Goal: Task Accomplishment & Management: Complete application form

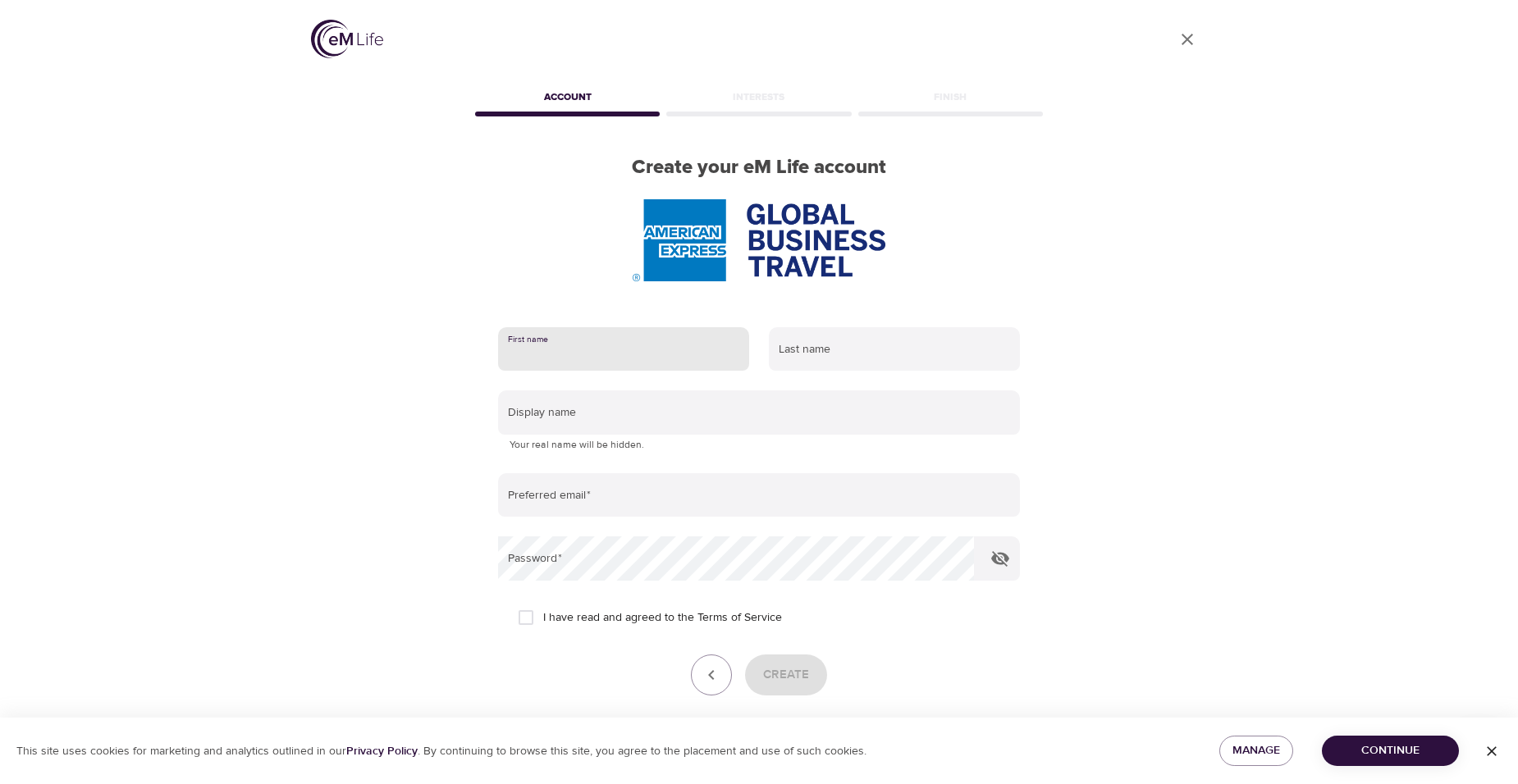
click at [617, 350] on input "text" at bounding box center [624, 350] width 251 height 44
type input "[PERSON_NAME]"
type input "[PERSON_NAME][EMAIL_ADDRESS][PERSON_NAME][DOMAIN_NAME]"
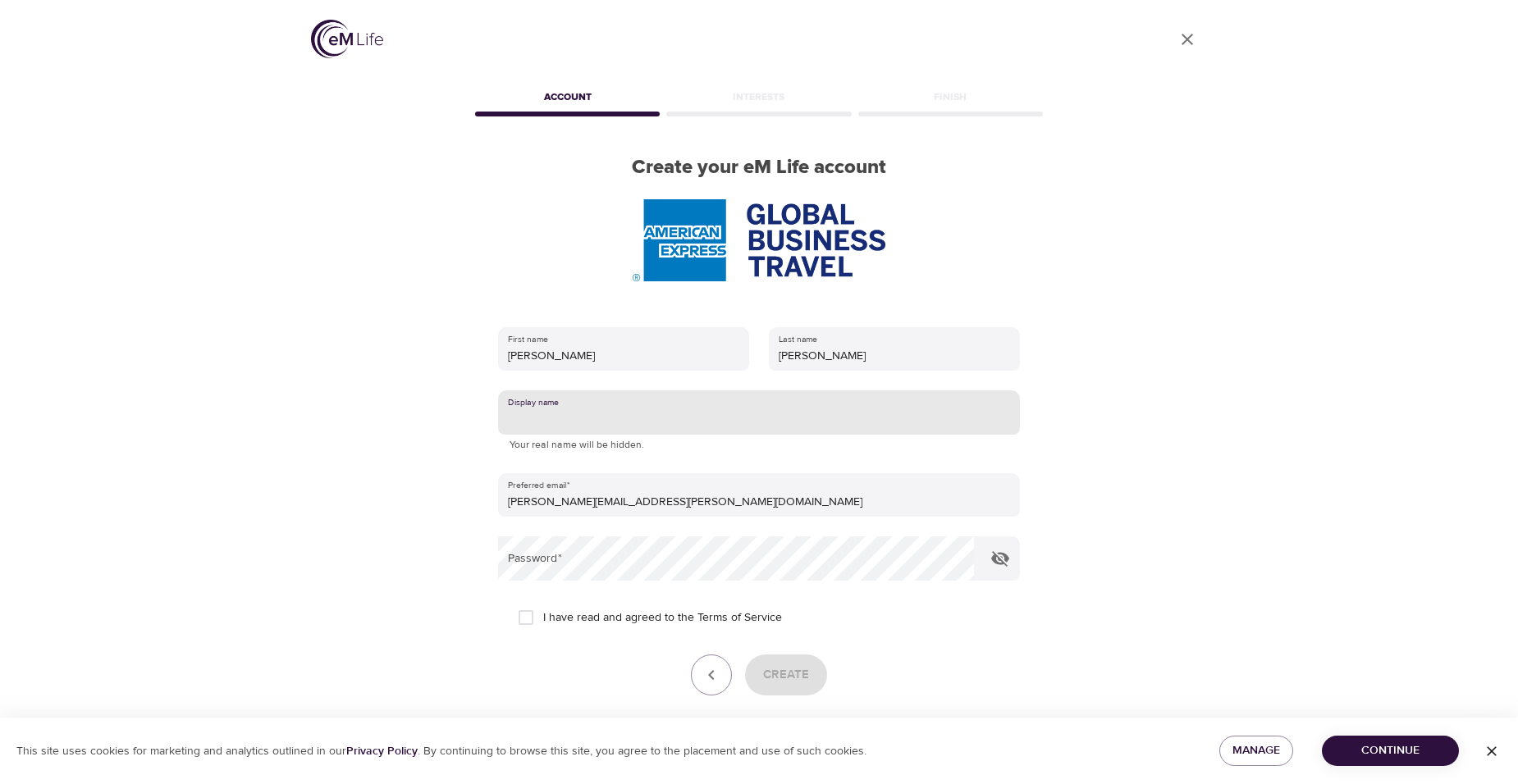
click at [632, 427] on input "text" at bounding box center [759, 413] width 521 height 44
type input "[PERSON_NAME]"
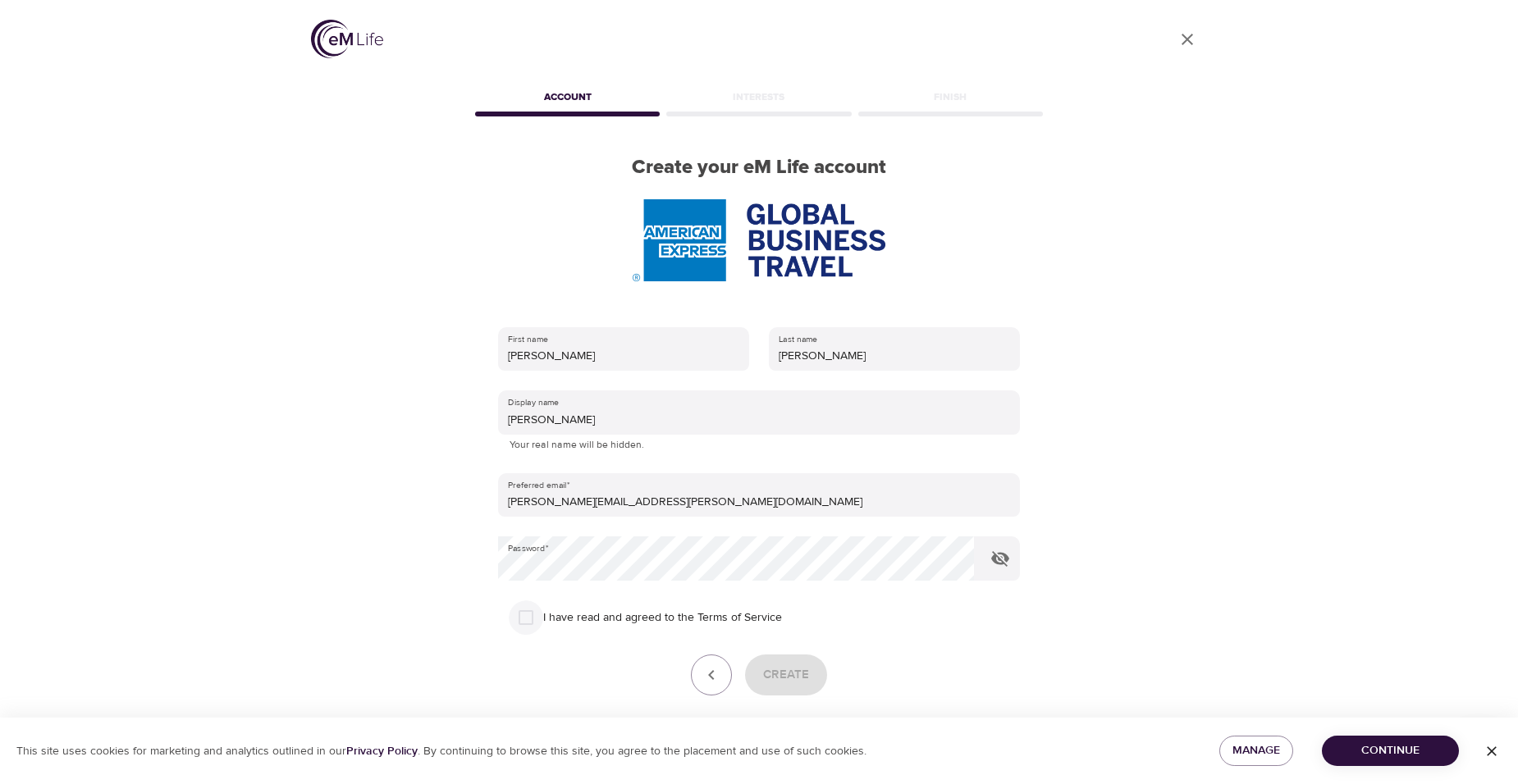
click at [525, 619] on input "I have read and agreed to the Terms of Service" at bounding box center [526, 618] width 34 height 34
checkbox input "true"
click at [764, 671] on span "Create" at bounding box center [786, 675] width 46 height 21
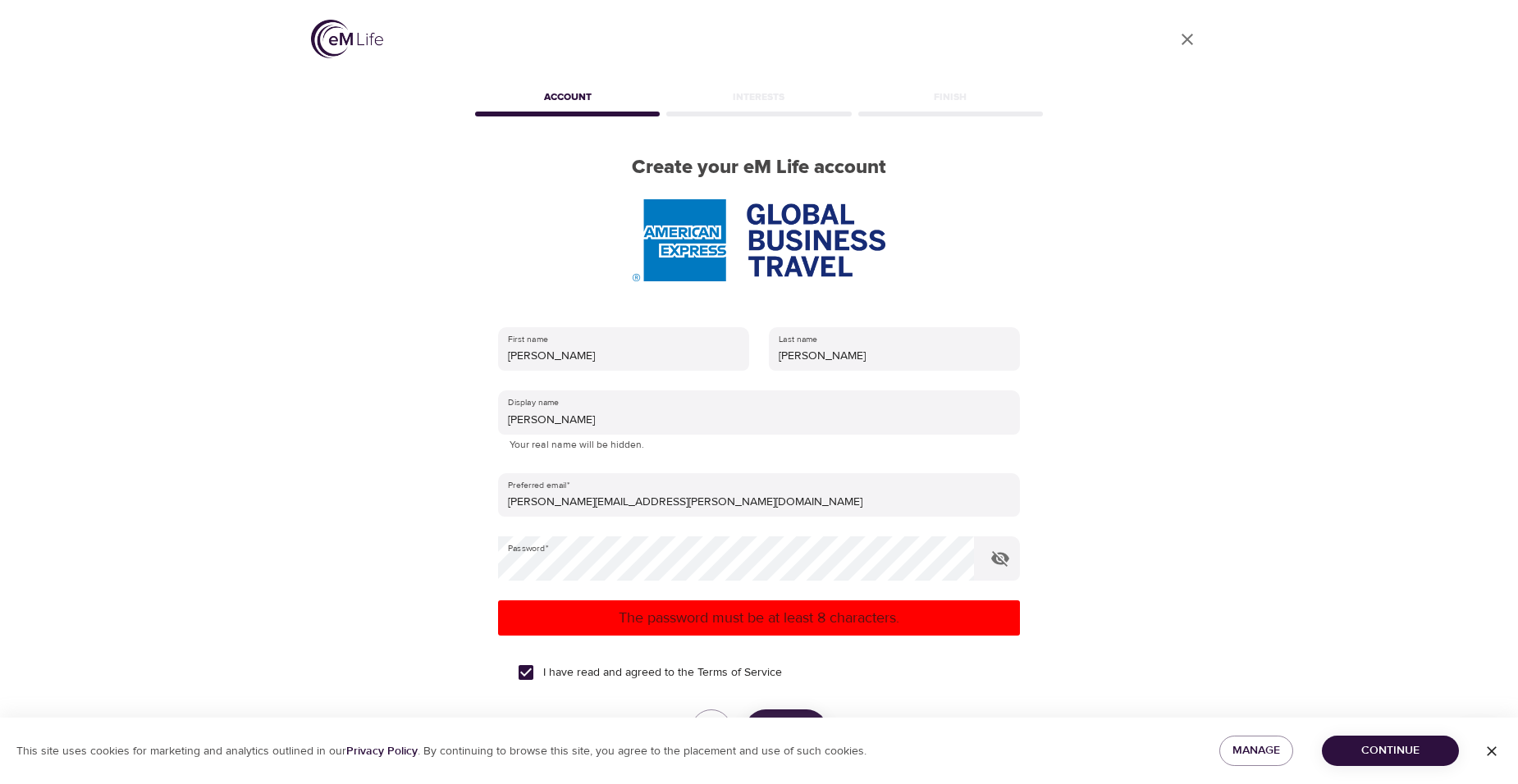
click at [805, 658] on div "I have read and agreed to the Terms of Service" at bounding box center [759, 672] width 482 height 34
click at [857, 672] on div "I have read and agreed to the Terms of Service" at bounding box center [759, 672] width 482 height 34
click at [1376, 751] on span "Continue" at bounding box center [1390, 751] width 111 height 20
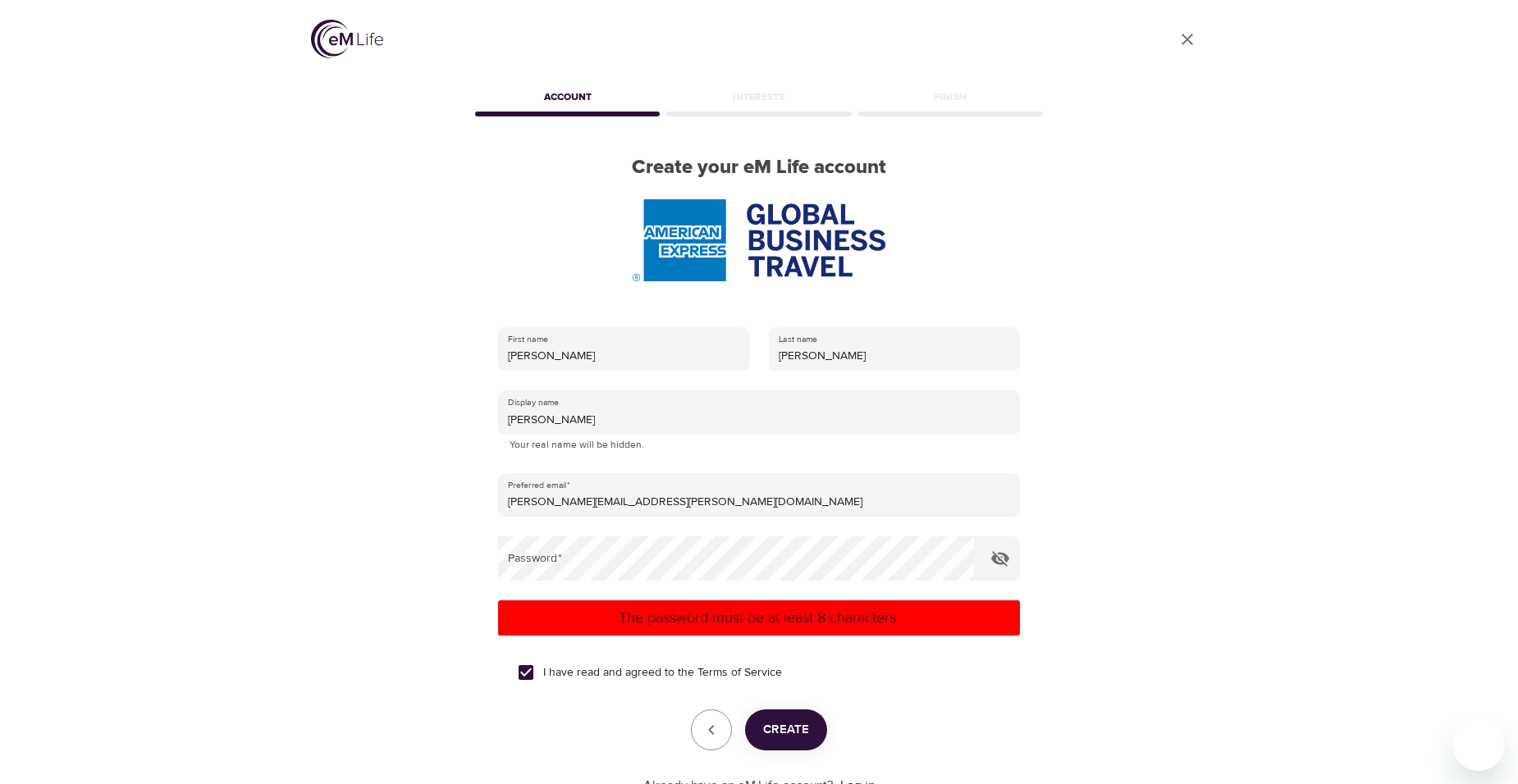
click at [1253, 676] on div "User Profile Account Interests Finish Create your eM Life account First name [P…" at bounding box center [759, 392] width 1518 height 784
click at [797, 732] on span "Create" at bounding box center [786, 729] width 46 height 21
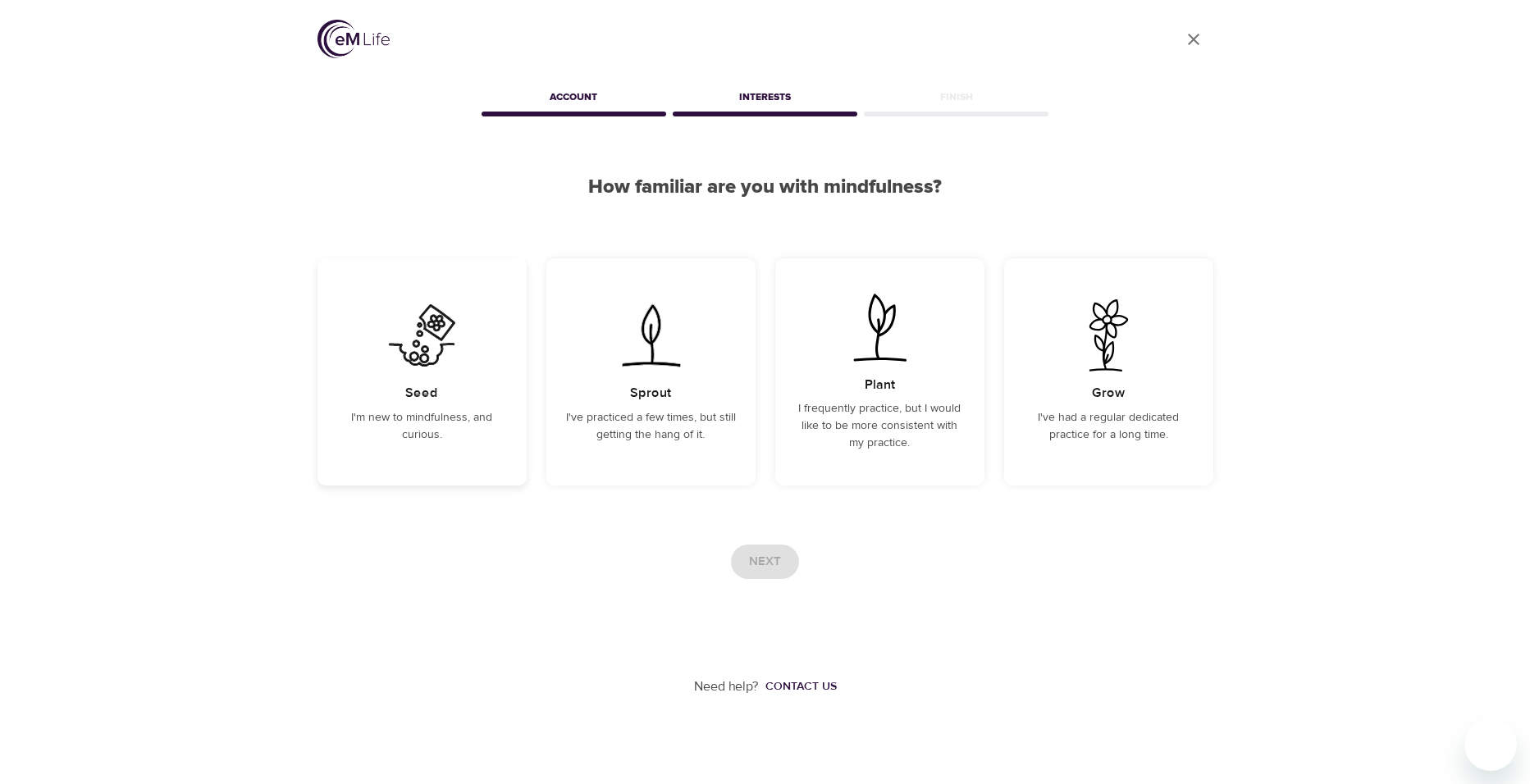
click at [417, 422] on p "I'm new to mindfulness, and curious." at bounding box center [422, 427] width 170 height 34
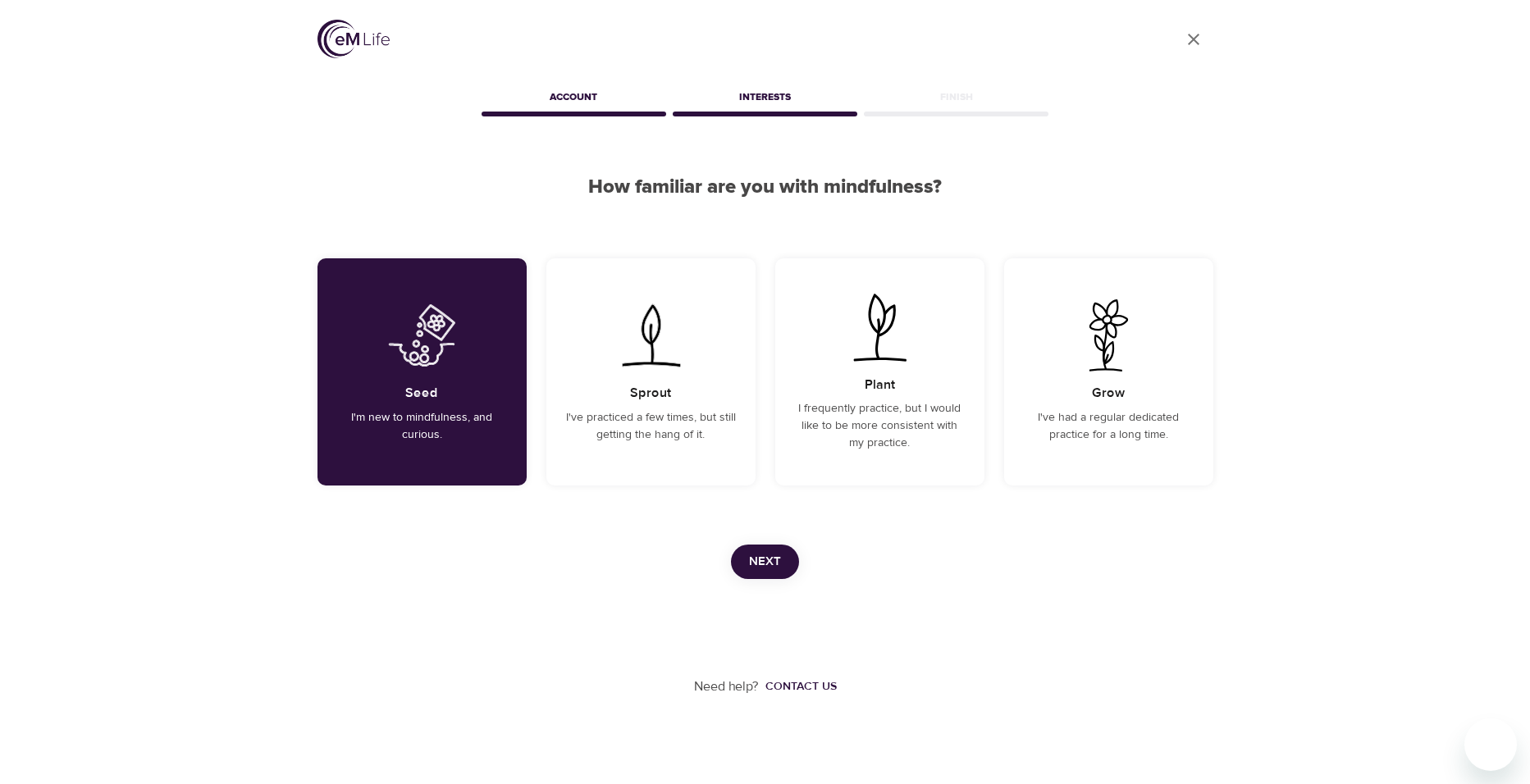
click at [758, 572] on span "Next" at bounding box center [765, 561] width 32 height 21
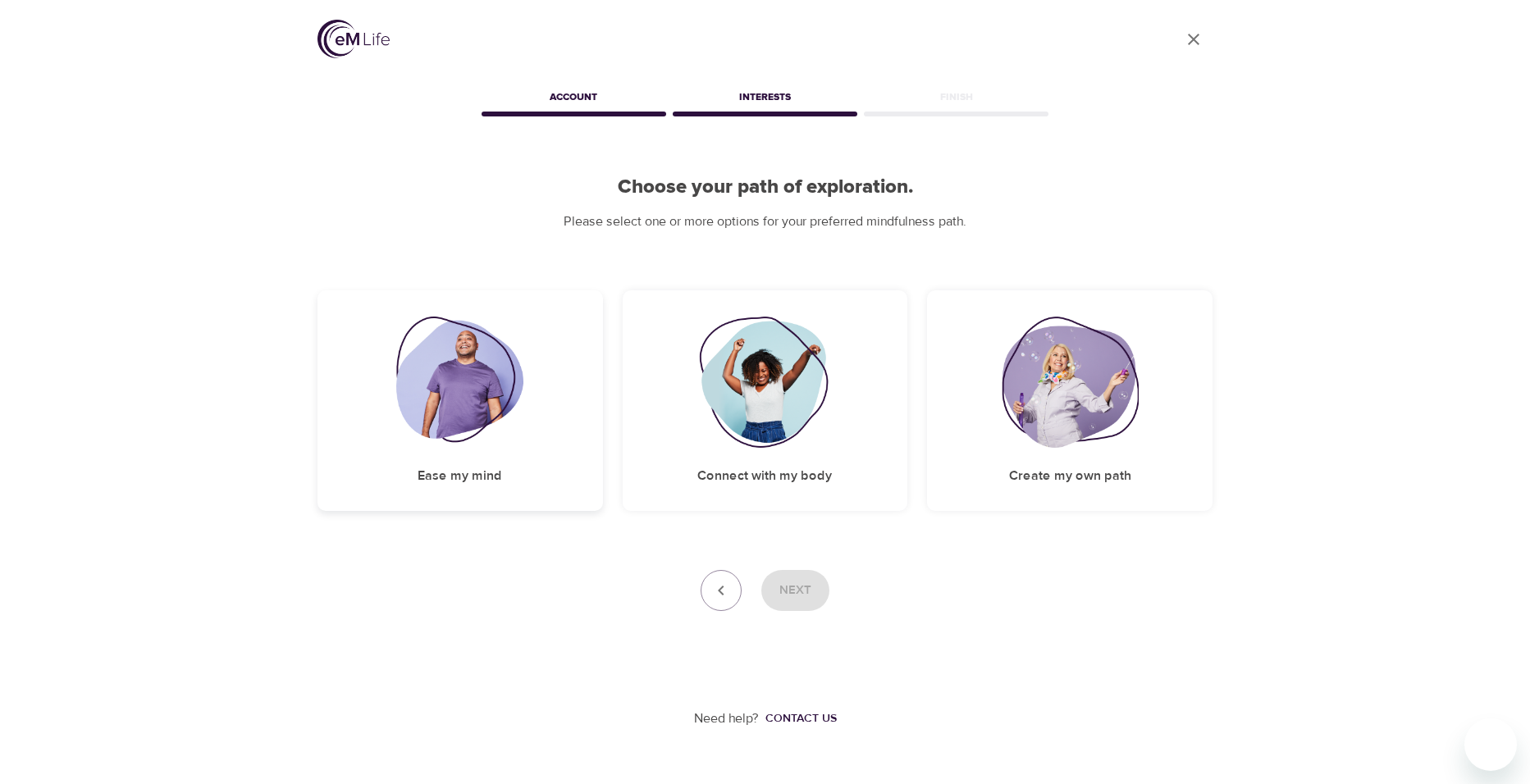
click at [462, 422] on img at bounding box center [459, 382] width 127 height 131
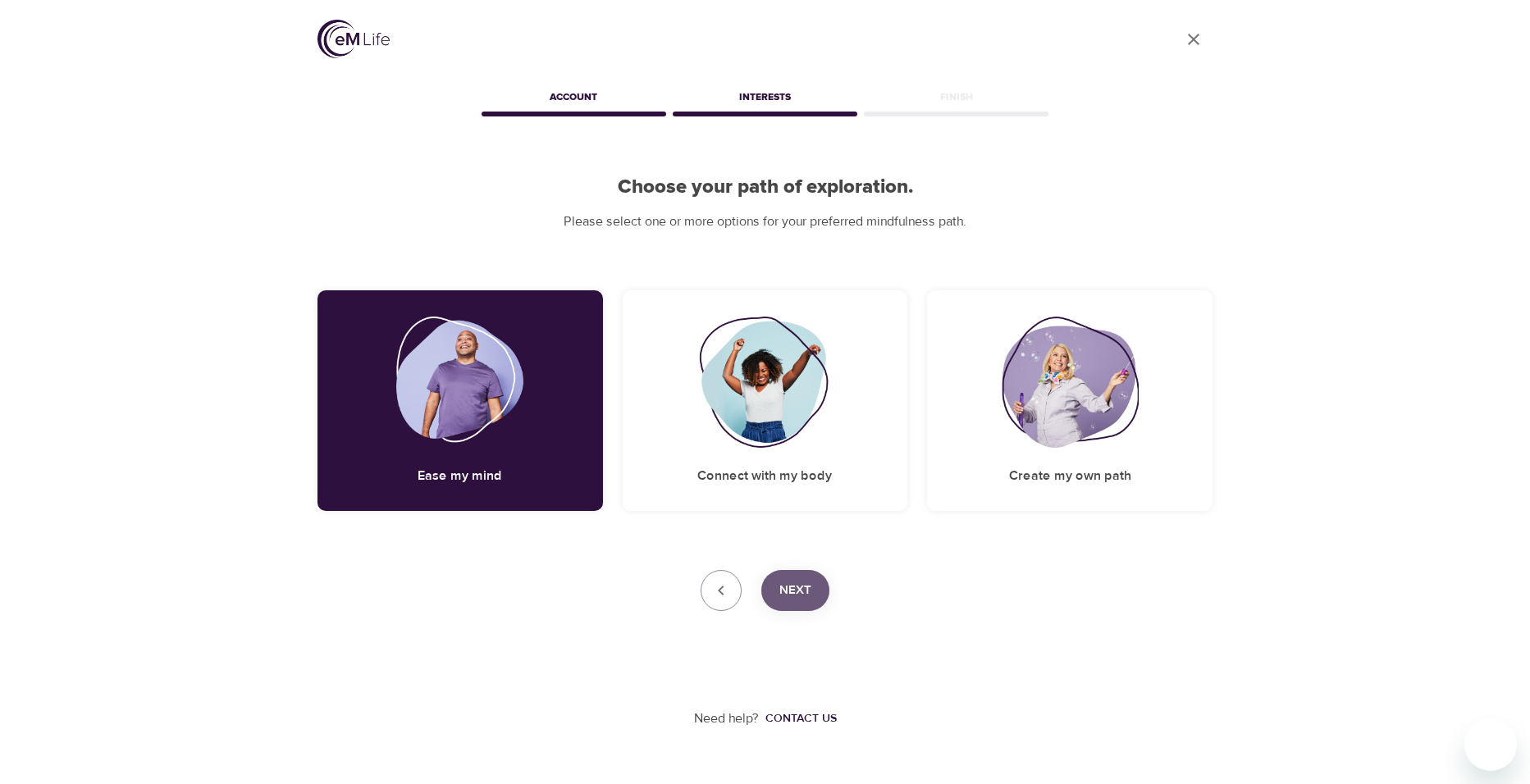
click at [804, 606] on button "Next" at bounding box center [795, 590] width 68 height 41
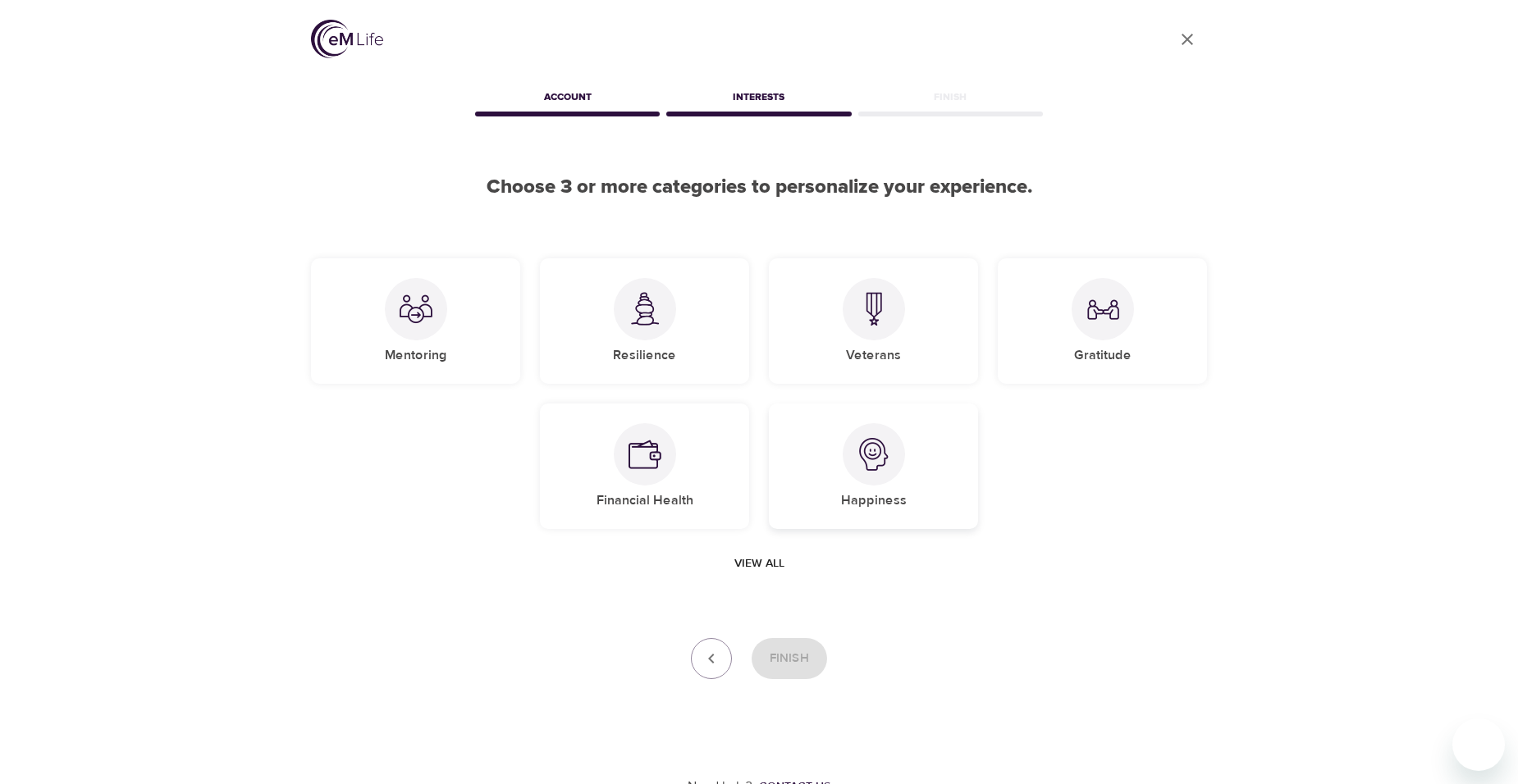
click at [842, 462] on div "Happiness" at bounding box center [873, 466] width 209 height 125
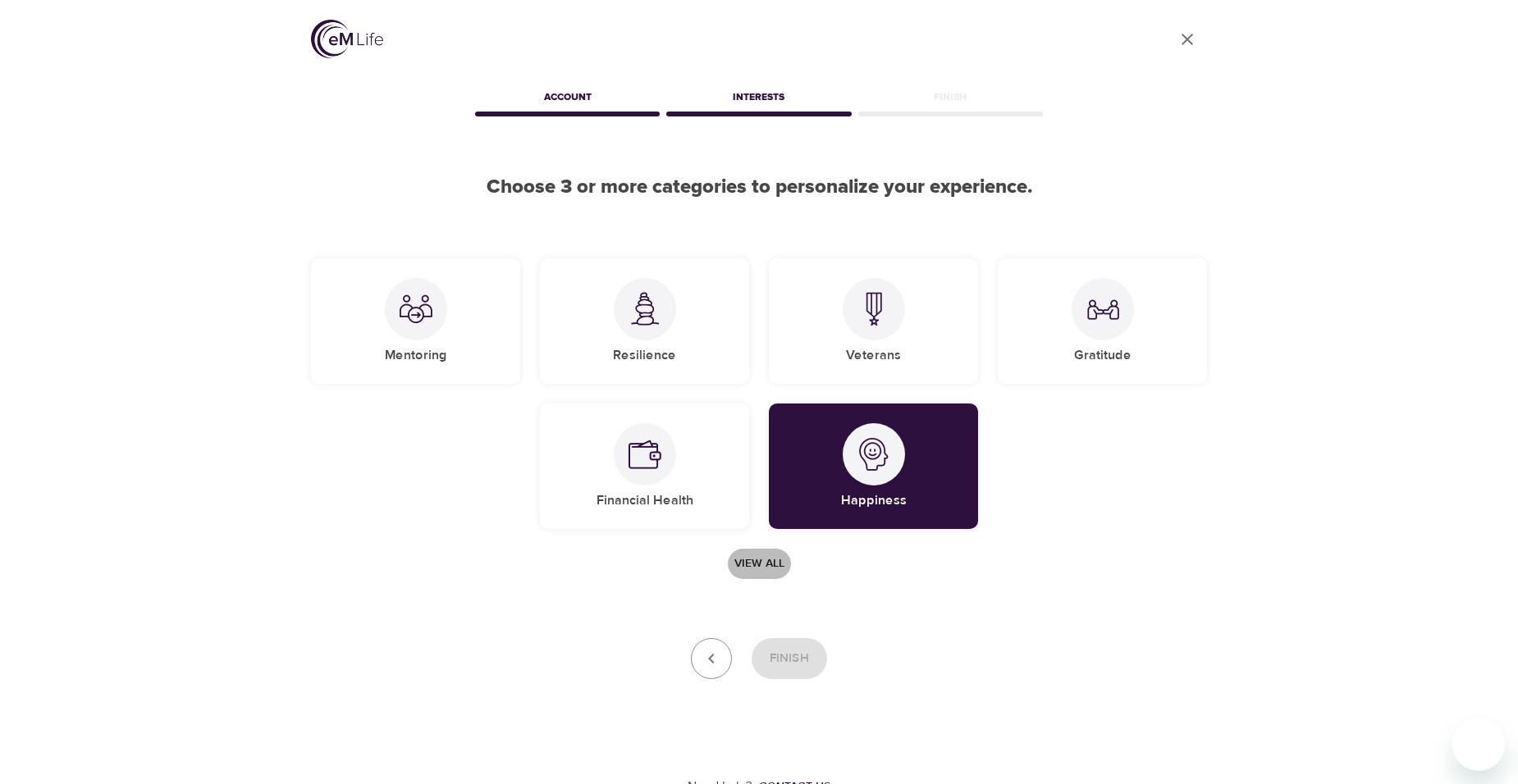
click at [754, 563] on span "View all" at bounding box center [759, 564] width 50 height 20
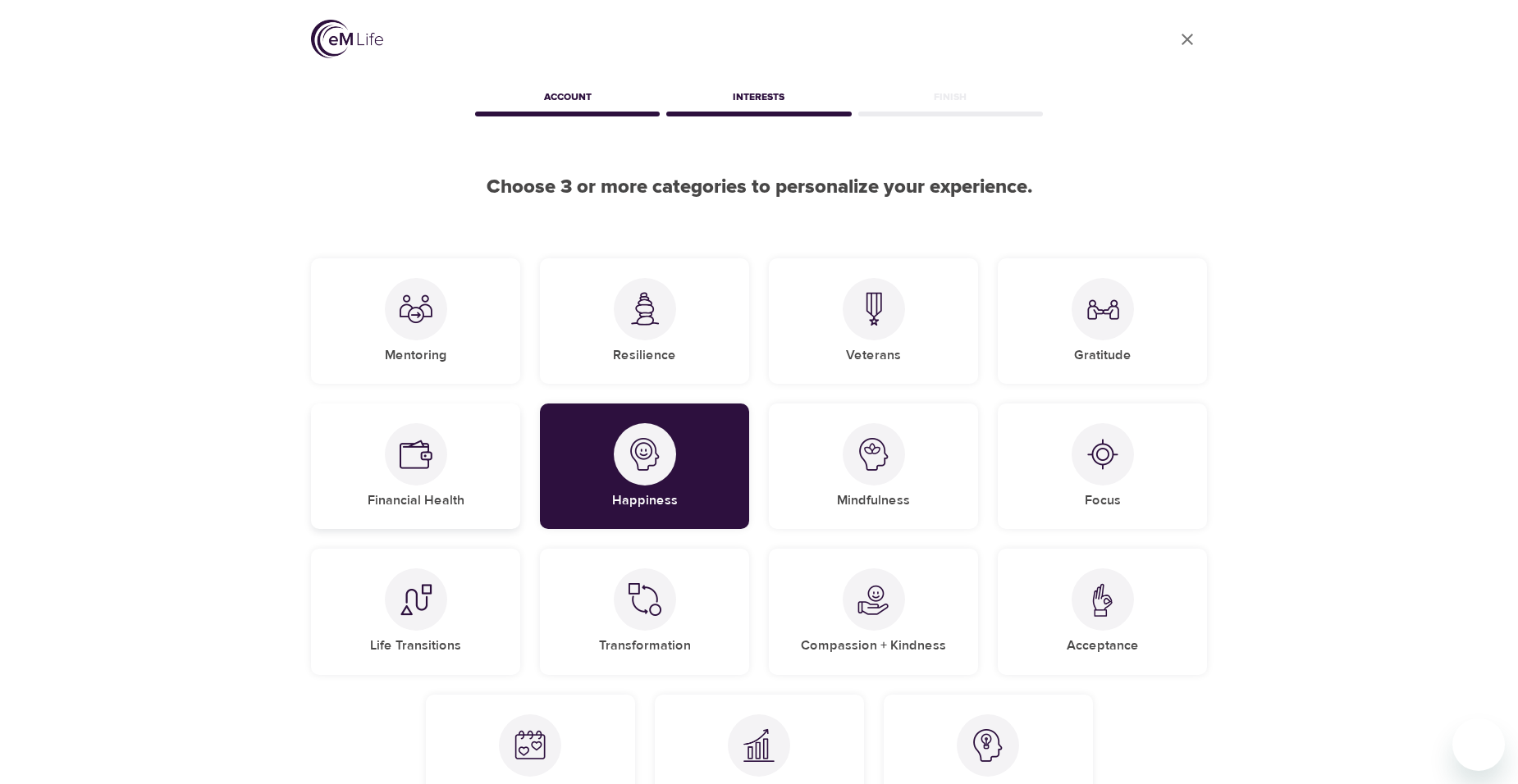
click at [404, 479] on div at bounding box center [416, 454] width 62 height 62
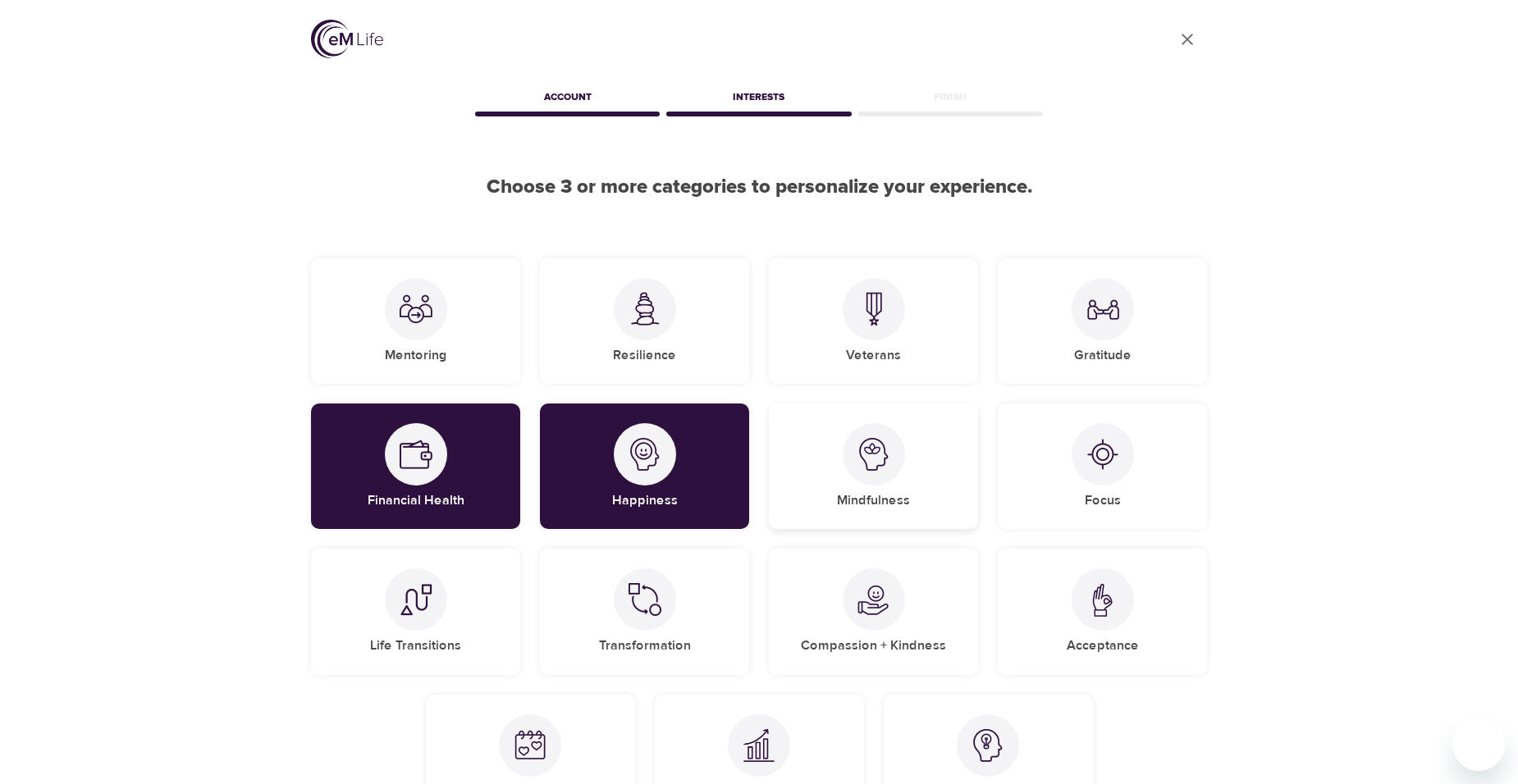
click at [873, 462] on img at bounding box center [874, 454] width 32 height 32
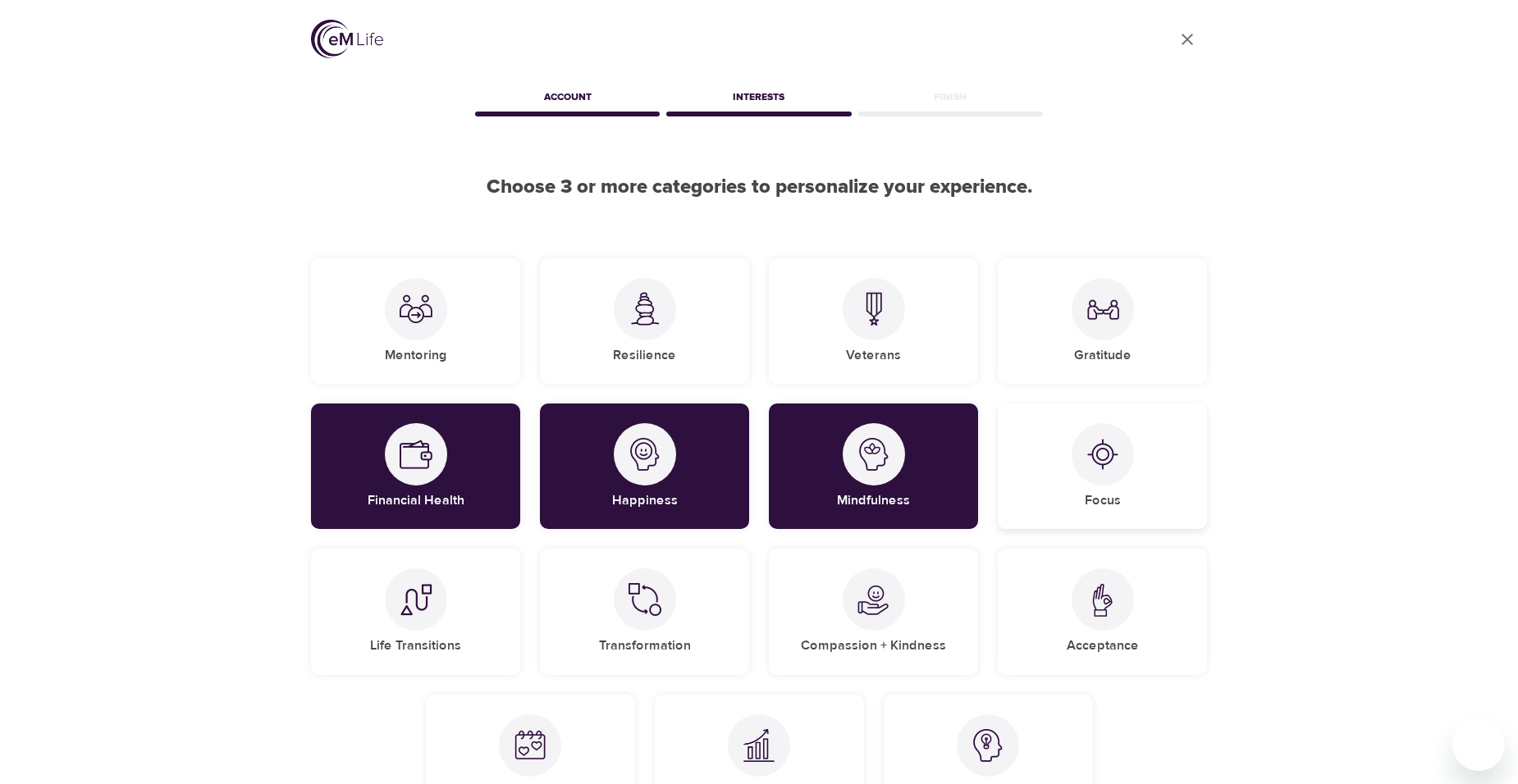
click at [1114, 463] on img at bounding box center [1102, 454] width 32 height 32
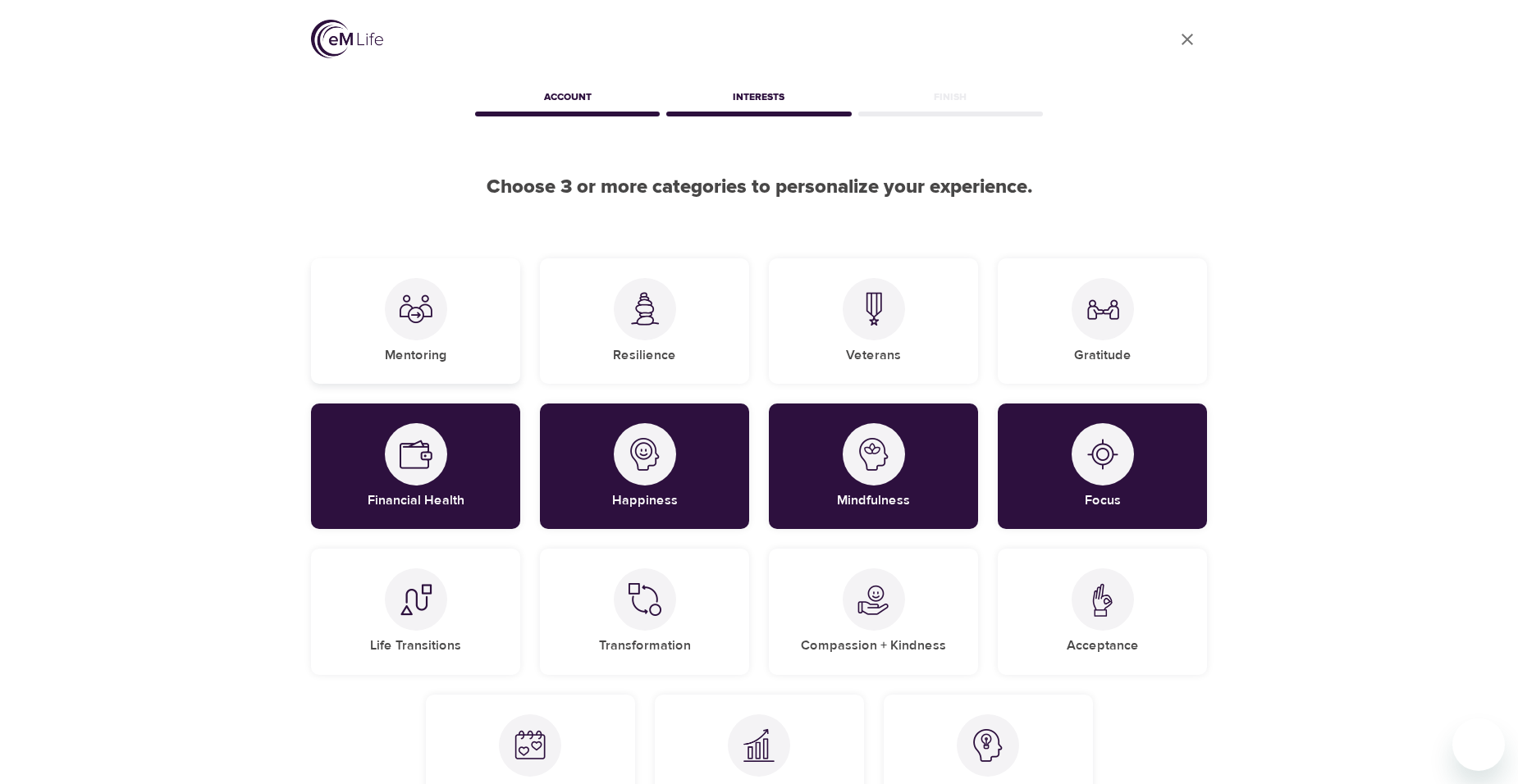
click at [474, 376] on div "Mentoring" at bounding box center [415, 321] width 209 height 125
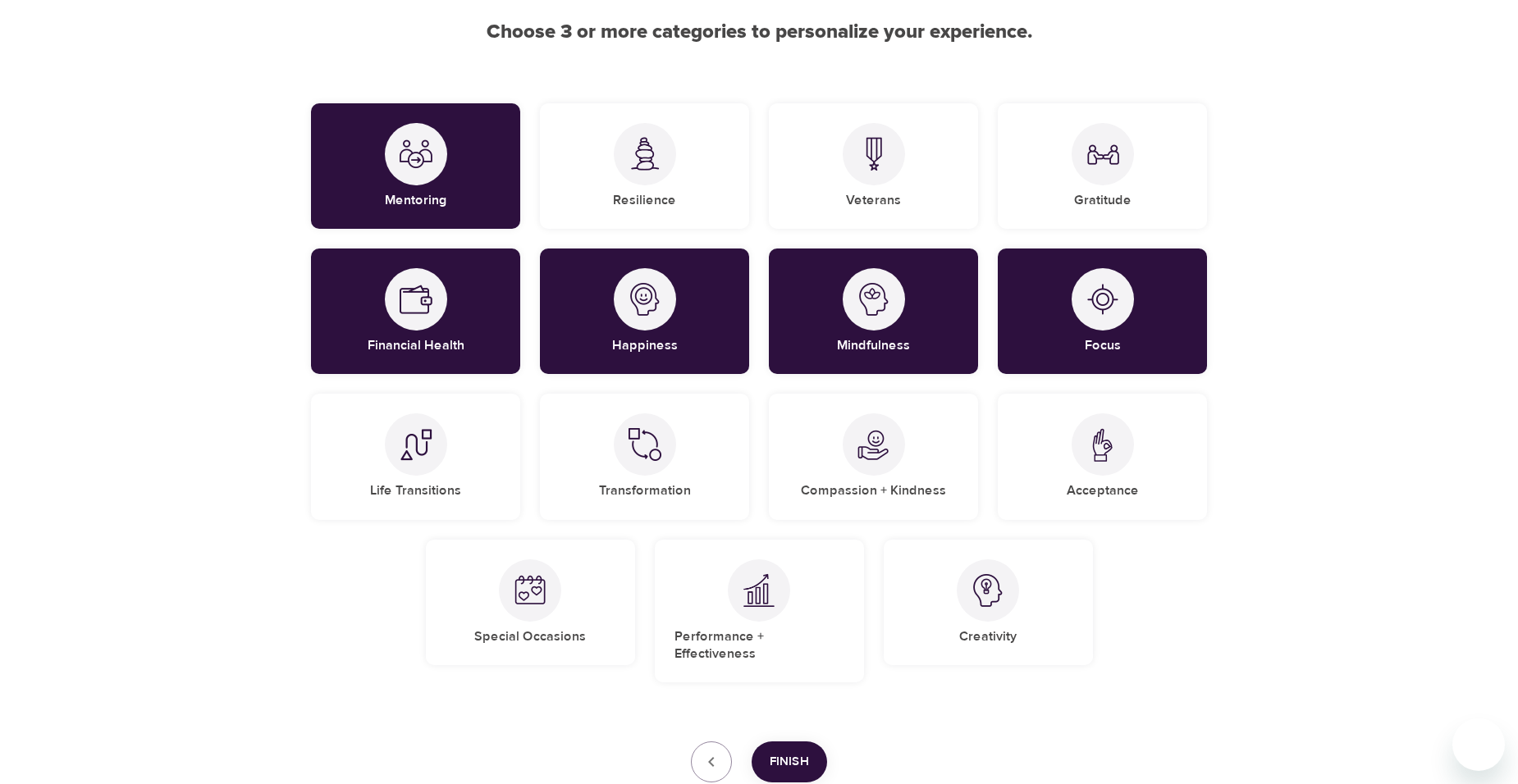
scroll to position [164, 0]
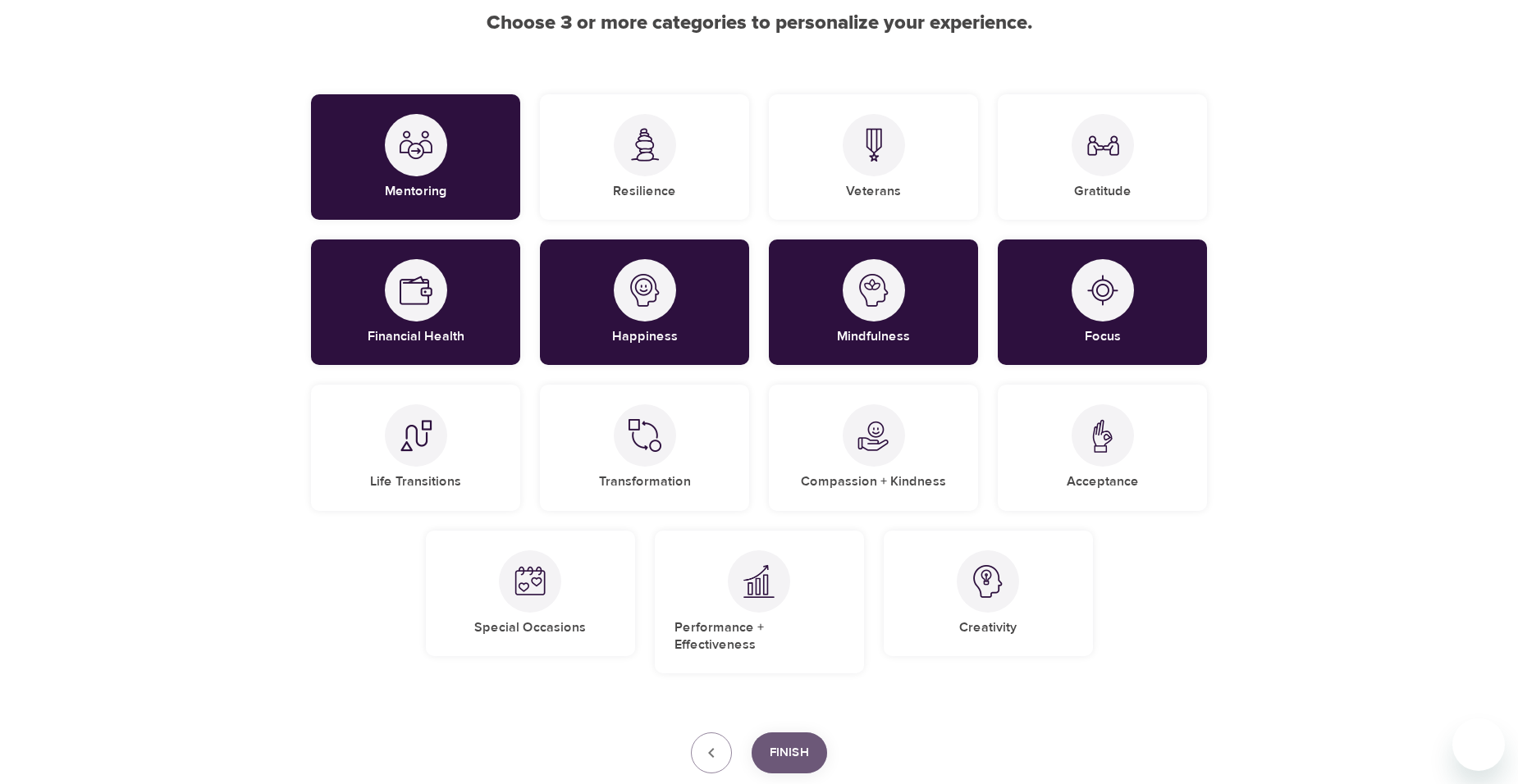
click at [808, 742] on span "Finish" at bounding box center [789, 752] width 39 height 21
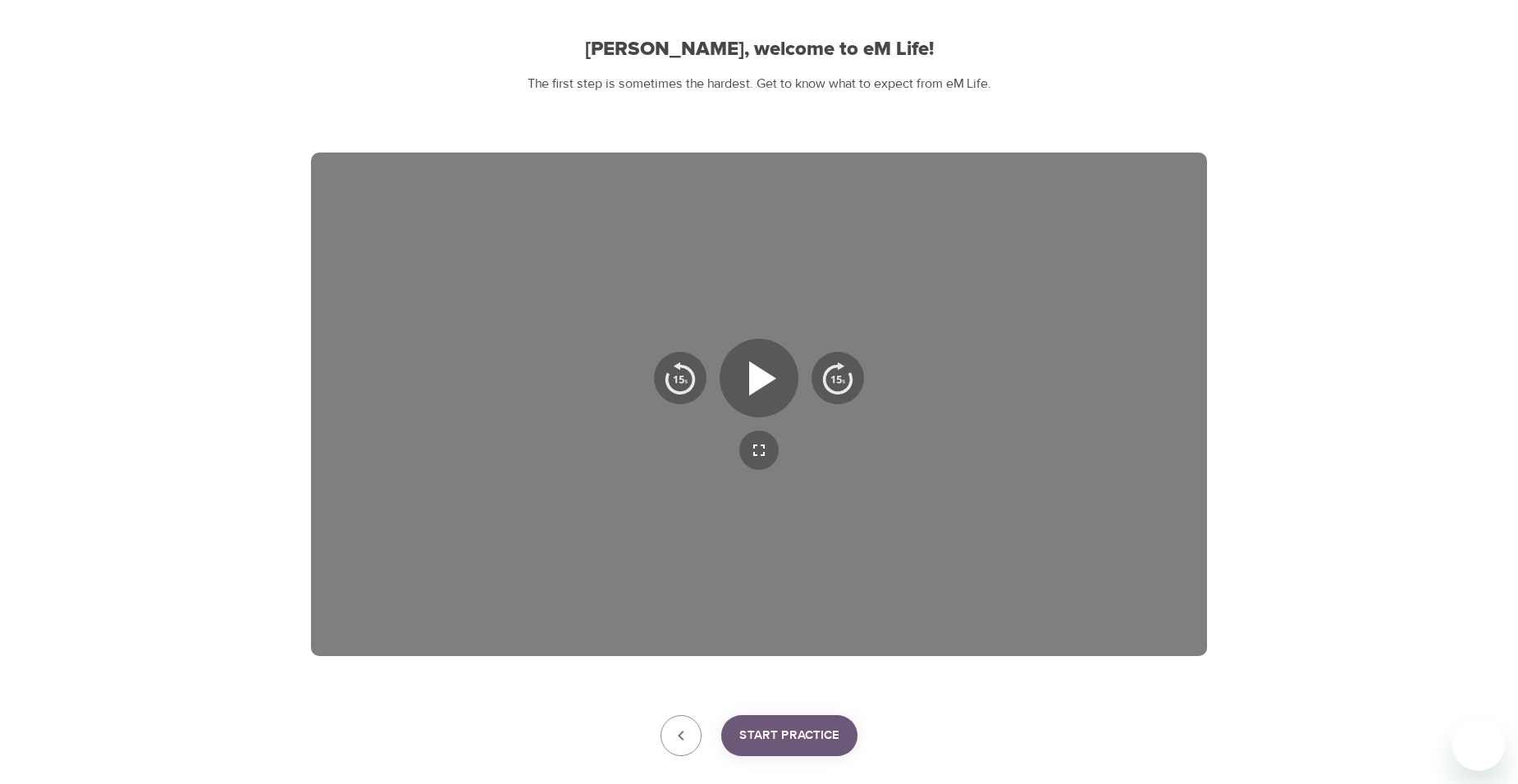
click at [808, 738] on span "Start Practice" at bounding box center [788, 735] width 100 height 21
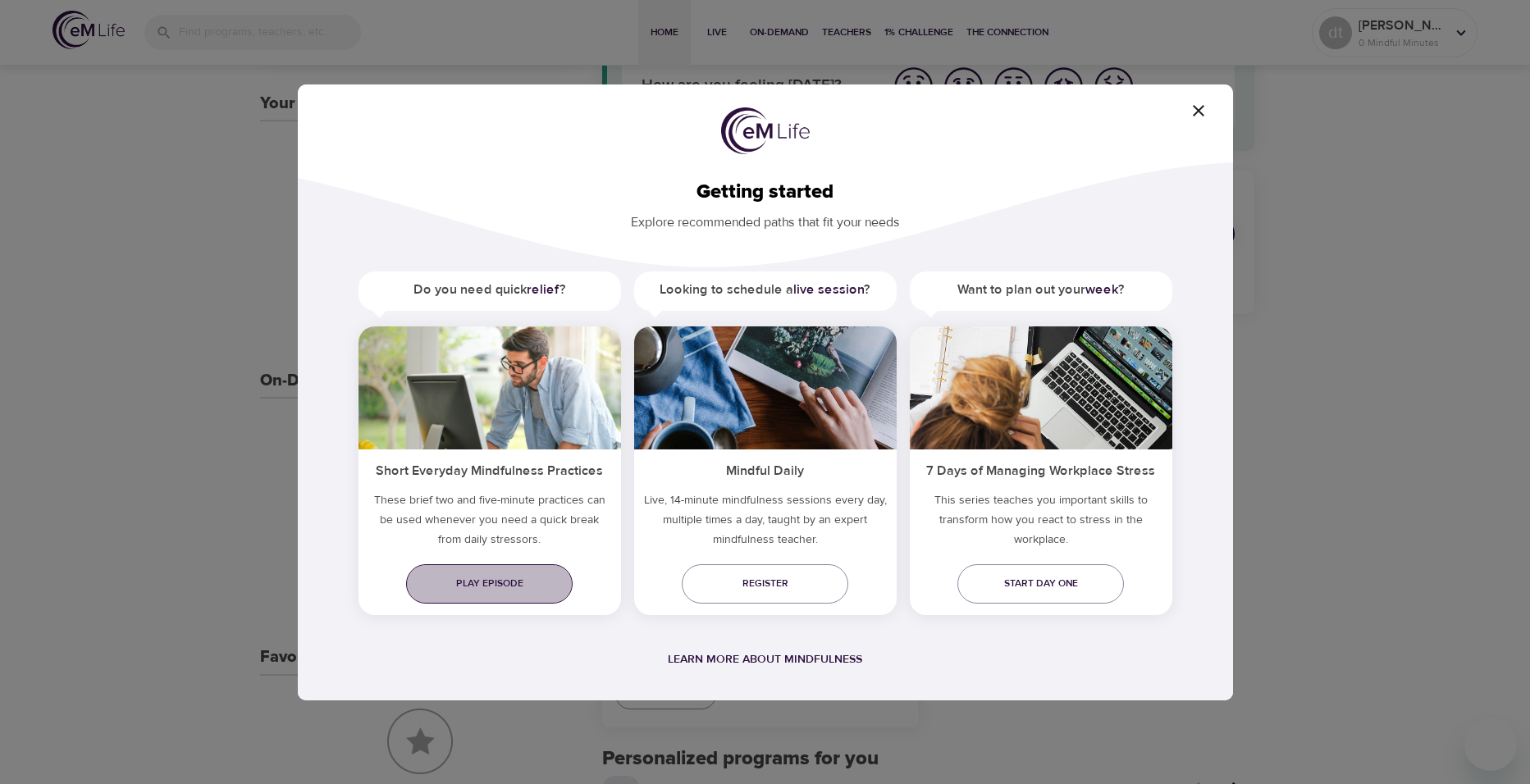
click at [501, 596] on link "Play episode" at bounding box center [489, 584] width 166 height 39
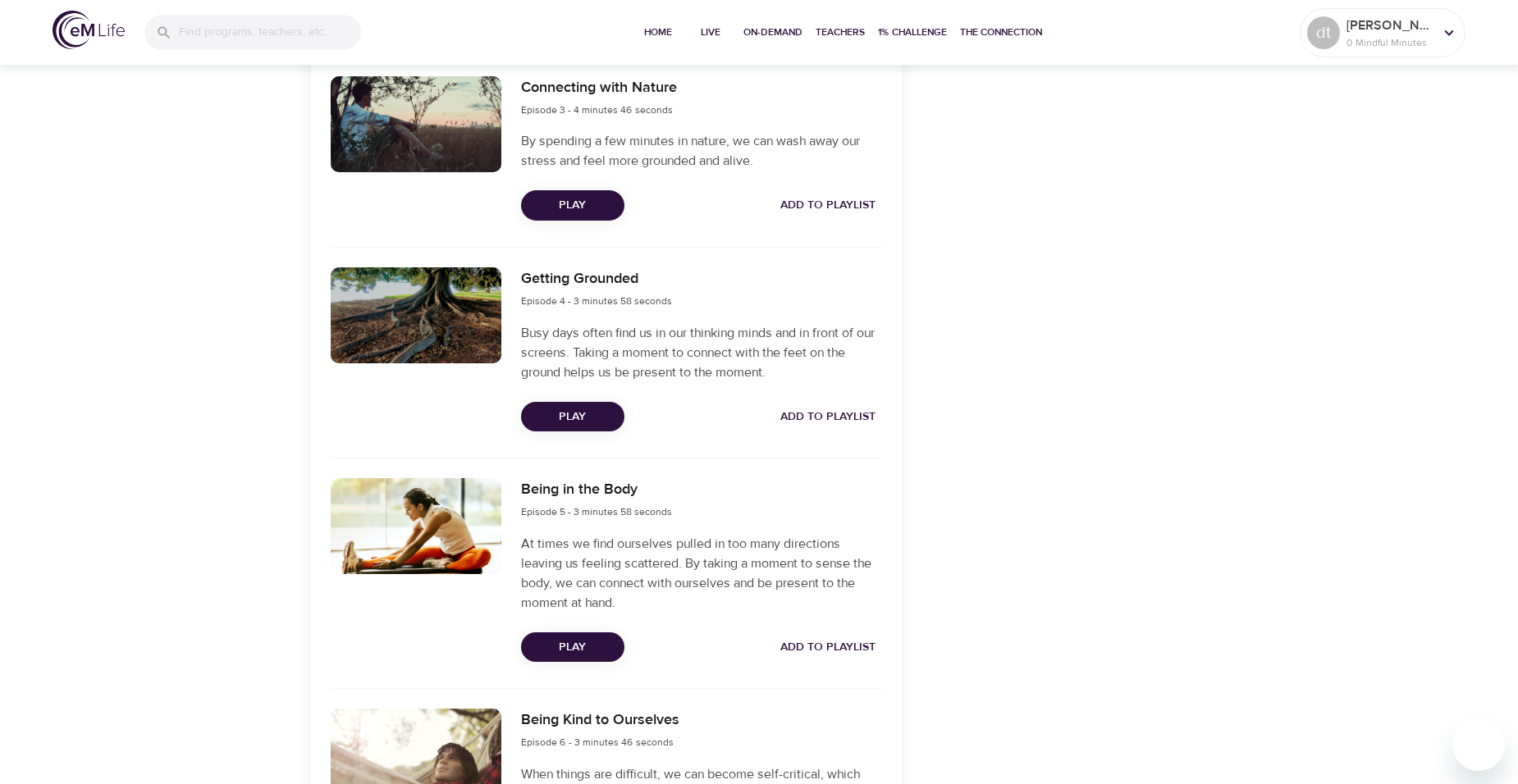
scroll to position [984, 0]
